Goal: Task Accomplishment & Management: Manage account settings

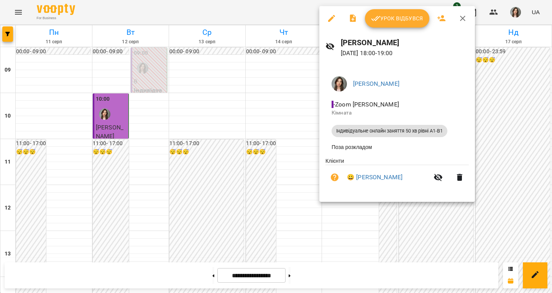
scroll to position [376, 0]
click at [396, 19] on span "Урок відбувся" at bounding box center [397, 18] width 52 height 9
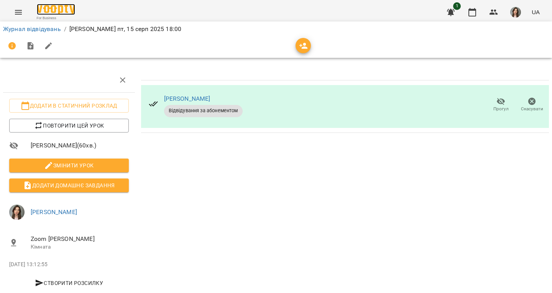
click at [64, 10] on img at bounding box center [56, 9] width 38 height 11
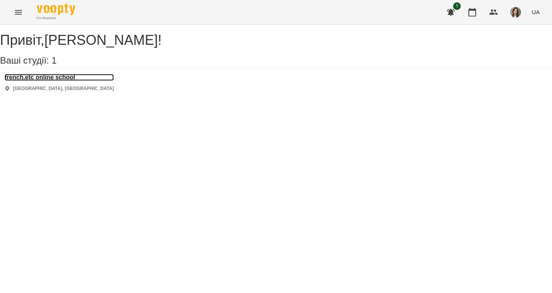
click at [59, 81] on h3 "french.etc online school" at bounding box center [59, 77] width 109 height 7
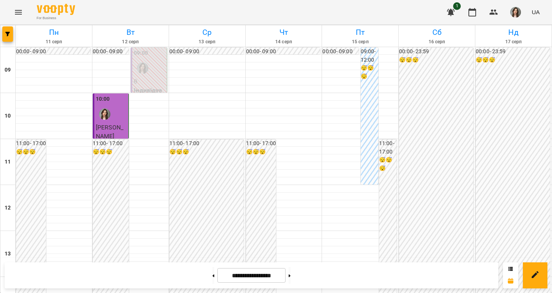
scroll to position [345, 0]
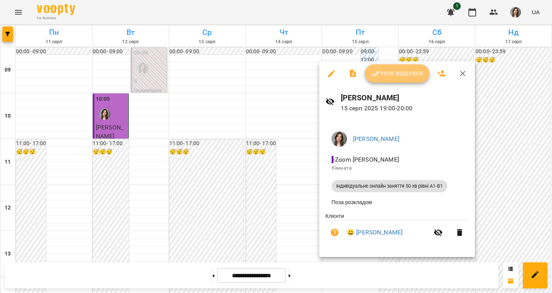
click at [382, 72] on span "Урок відбувся" at bounding box center [397, 73] width 52 height 9
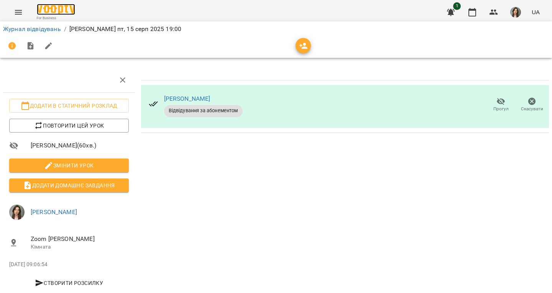
click at [69, 14] on img at bounding box center [56, 9] width 38 height 11
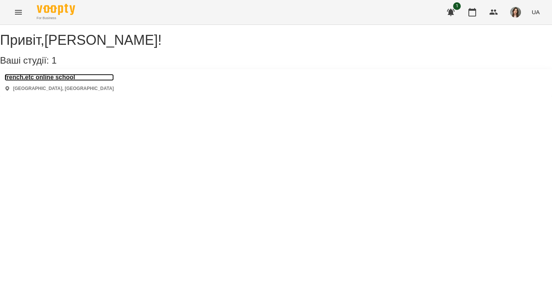
click at [56, 81] on h3 "french.etc online school" at bounding box center [59, 77] width 109 height 7
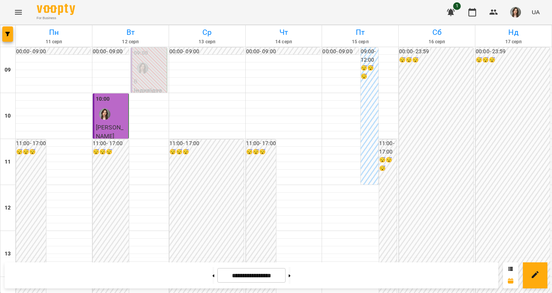
scroll to position [432, 0]
click at [290, 280] on button at bounding box center [289, 275] width 2 height 17
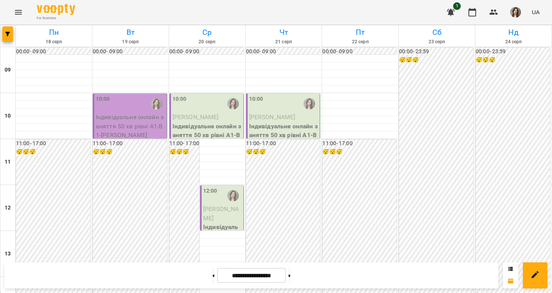
scroll to position [0, 0]
click at [290, 273] on button at bounding box center [289, 275] width 2 height 17
click at [212, 278] on button at bounding box center [213, 275] width 2 height 17
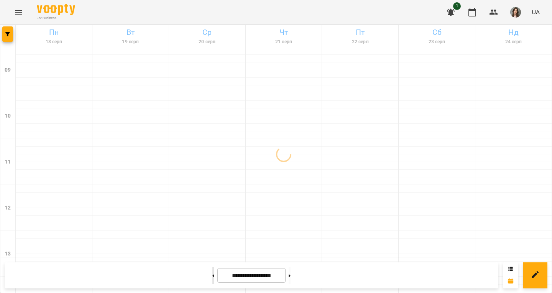
click at [212, 276] on button at bounding box center [213, 275] width 2 height 17
type input "**********"
